Goal: Find specific page/section: Find specific page/section

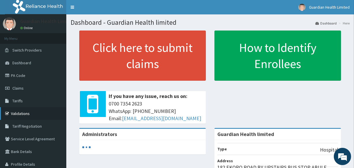
click at [23, 111] on link "Validations" at bounding box center [33, 113] width 66 height 13
click at [22, 112] on link "Validations" at bounding box center [33, 113] width 66 height 13
